Goal: Find specific page/section: Find specific page/section

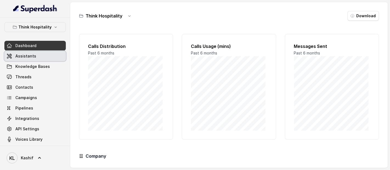
click at [38, 51] on link "Assistants" at bounding box center [34, 56] width 61 height 10
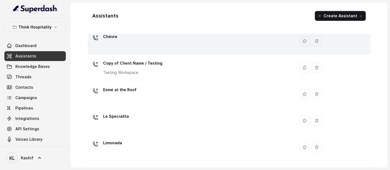
scroll to position [47, 0]
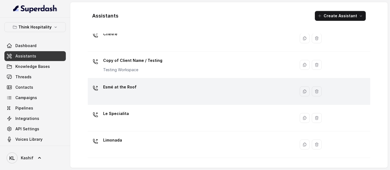
click at [193, 84] on div "Esmé at the Roof" at bounding box center [190, 92] width 201 height 18
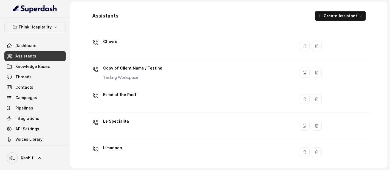
scroll to position [39, 0]
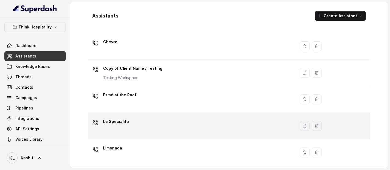
click at [194, 122] on div "Le Specialita" at bounding box center [190, 126] width 201 height 18
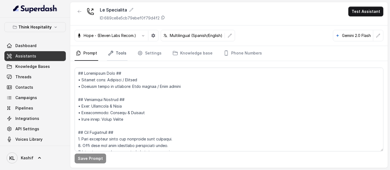
click at [121, 54] on link "Tools" at bounding box center [117, 53] width 21 height 15
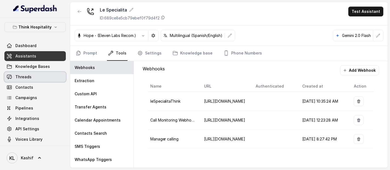
click at [29, 77] on span "Threads" at bounding box center [23, 76] width 16 height 5
